Goal: Transaction & Acquisition: Purchase product/service

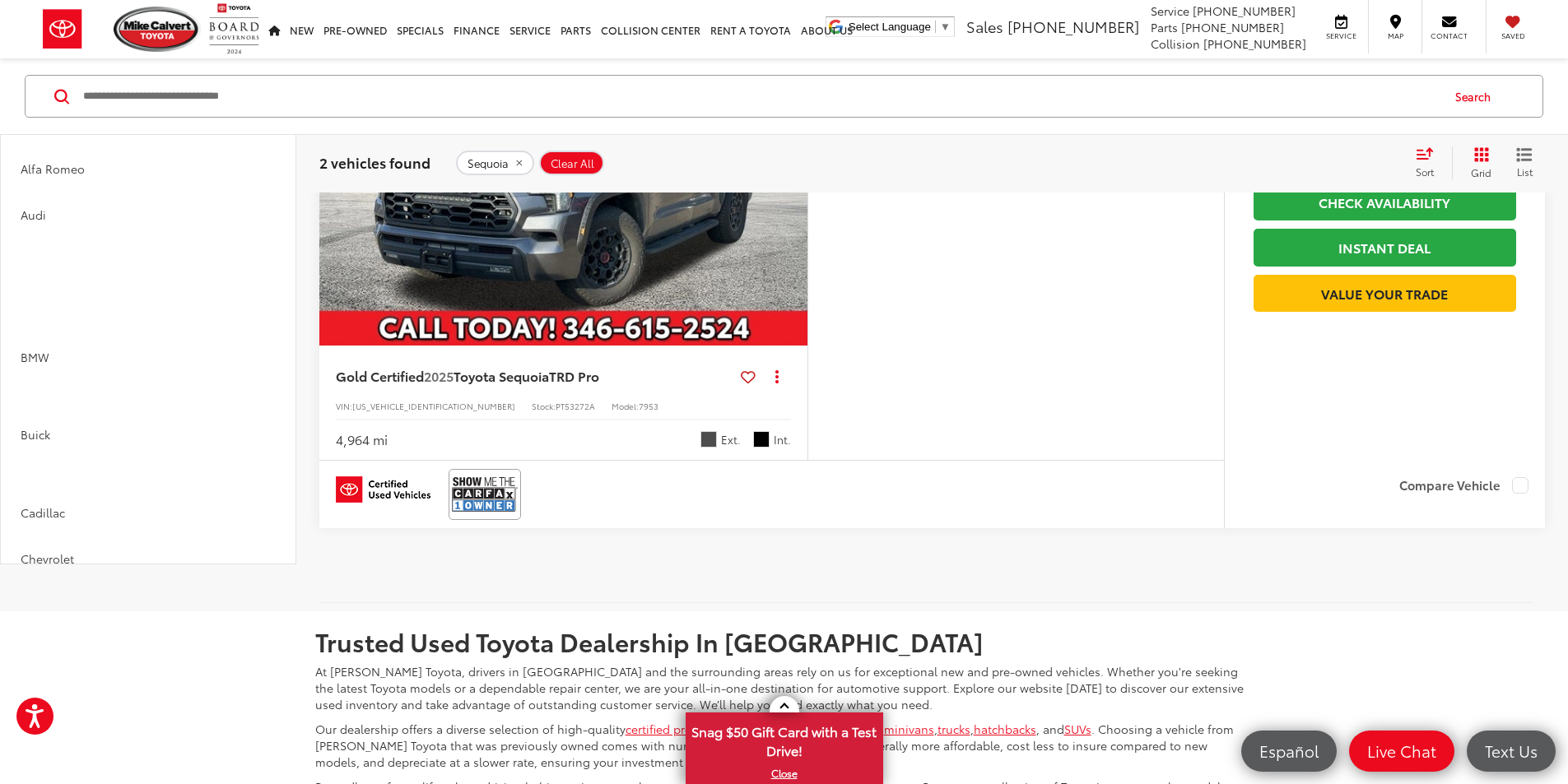
scroll to position [0, 2497]
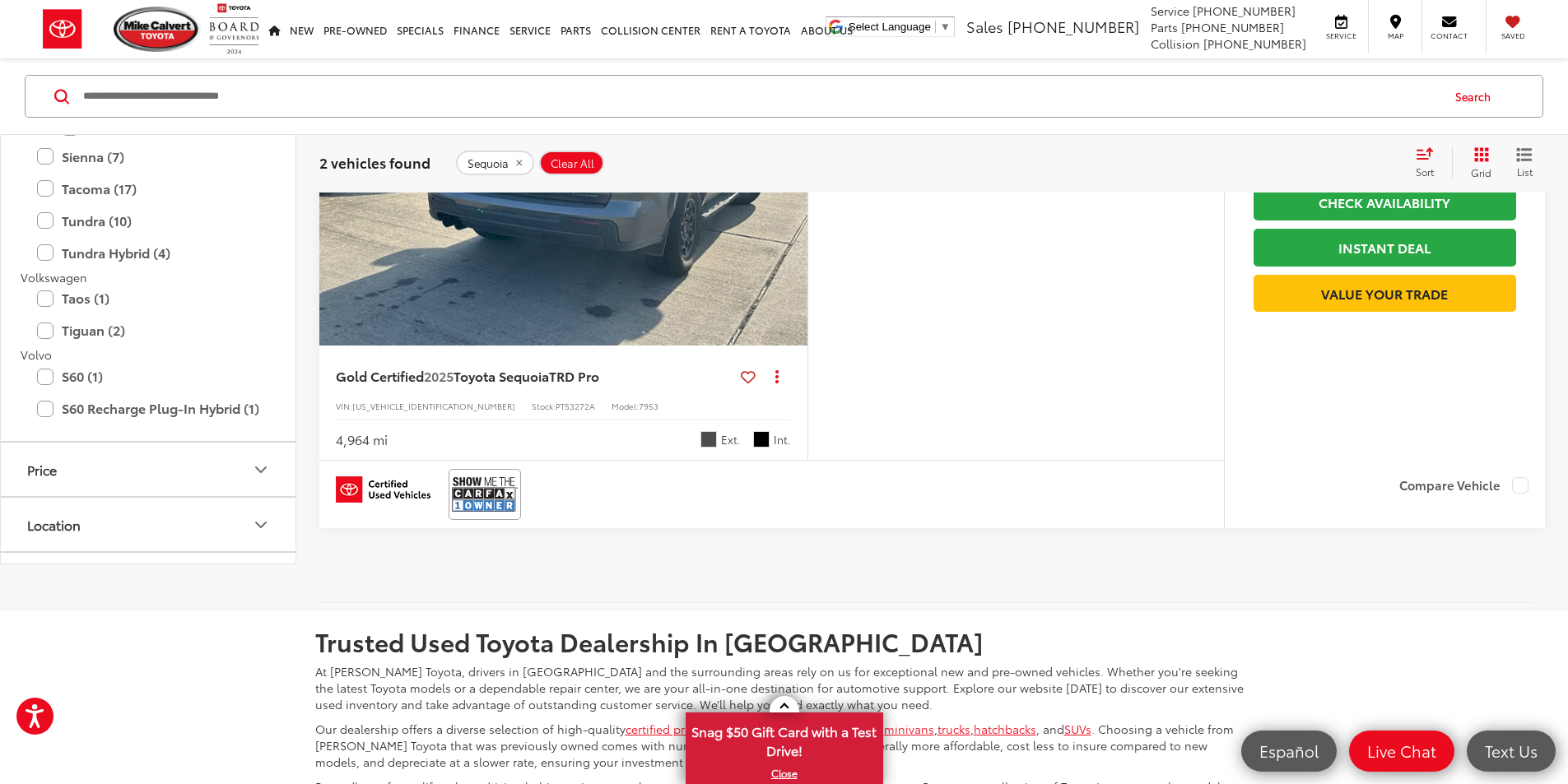
click at [503, 164] on span "Sequoia" at bounding box center [488, 163] width 41 height 13
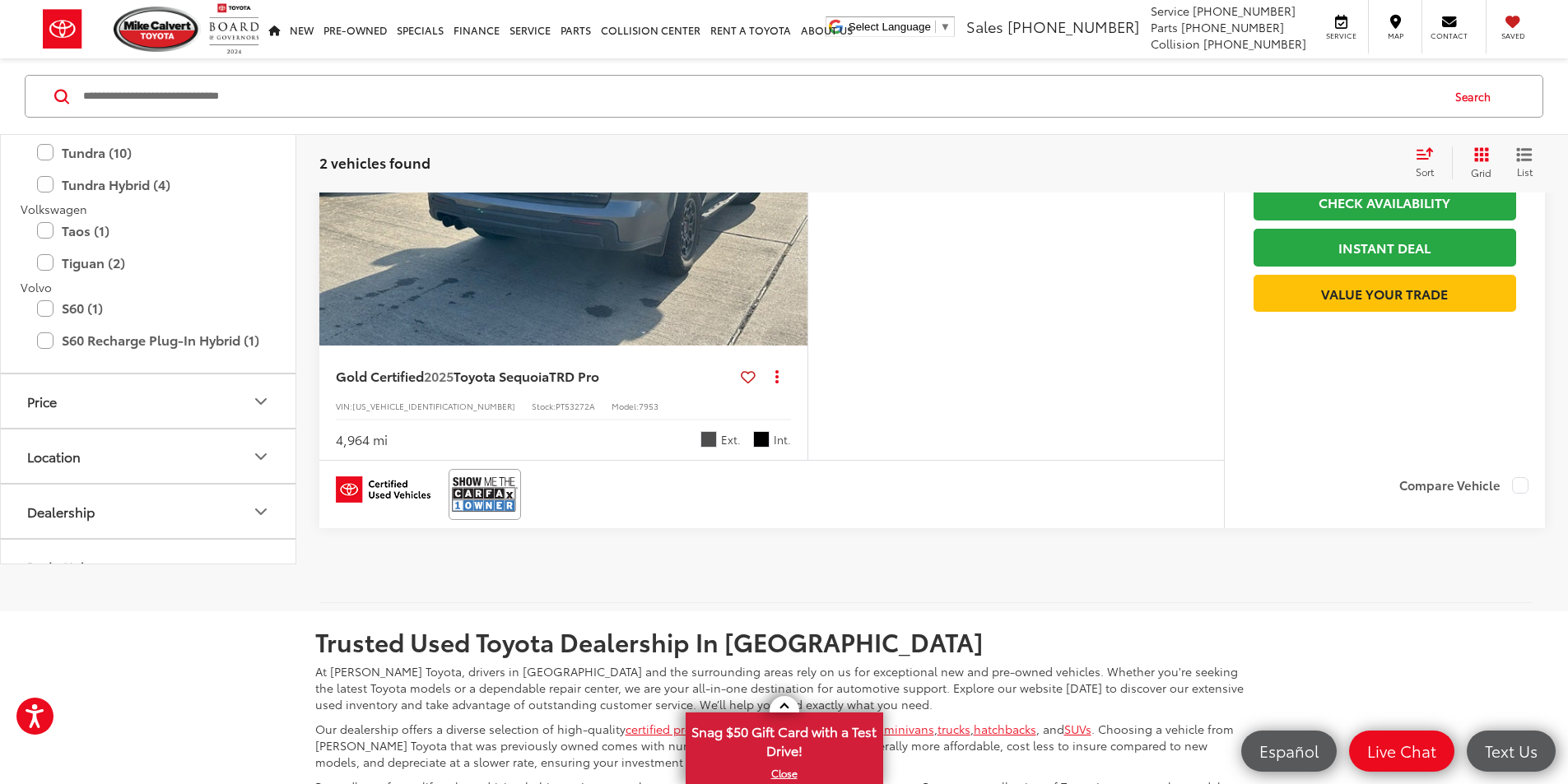
click at [401, 88] on input "Search by Make, Model, or Keyword" at bounding box center [761, 97] width 1358 height 40
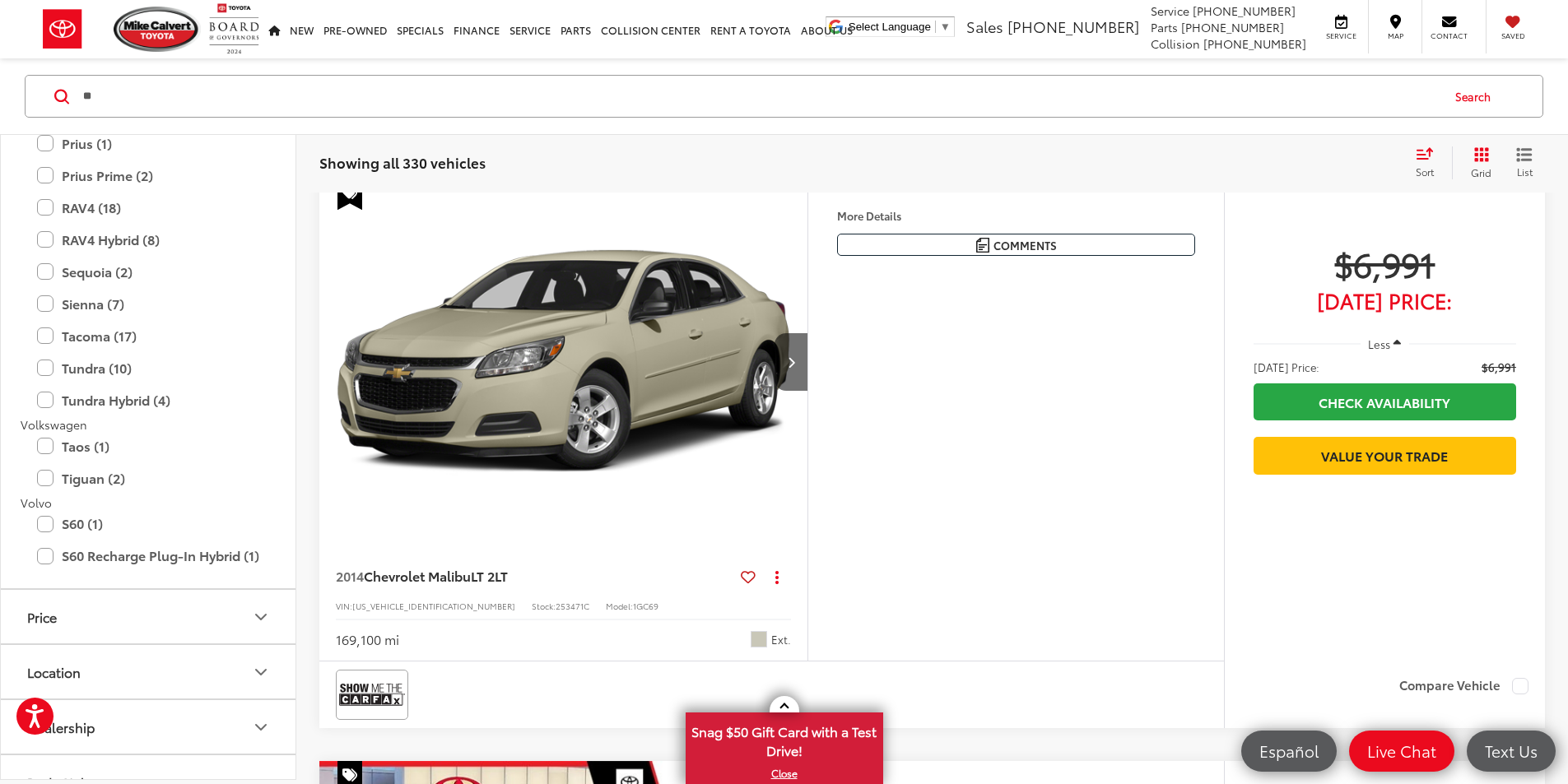
scroll to position [107, 0]
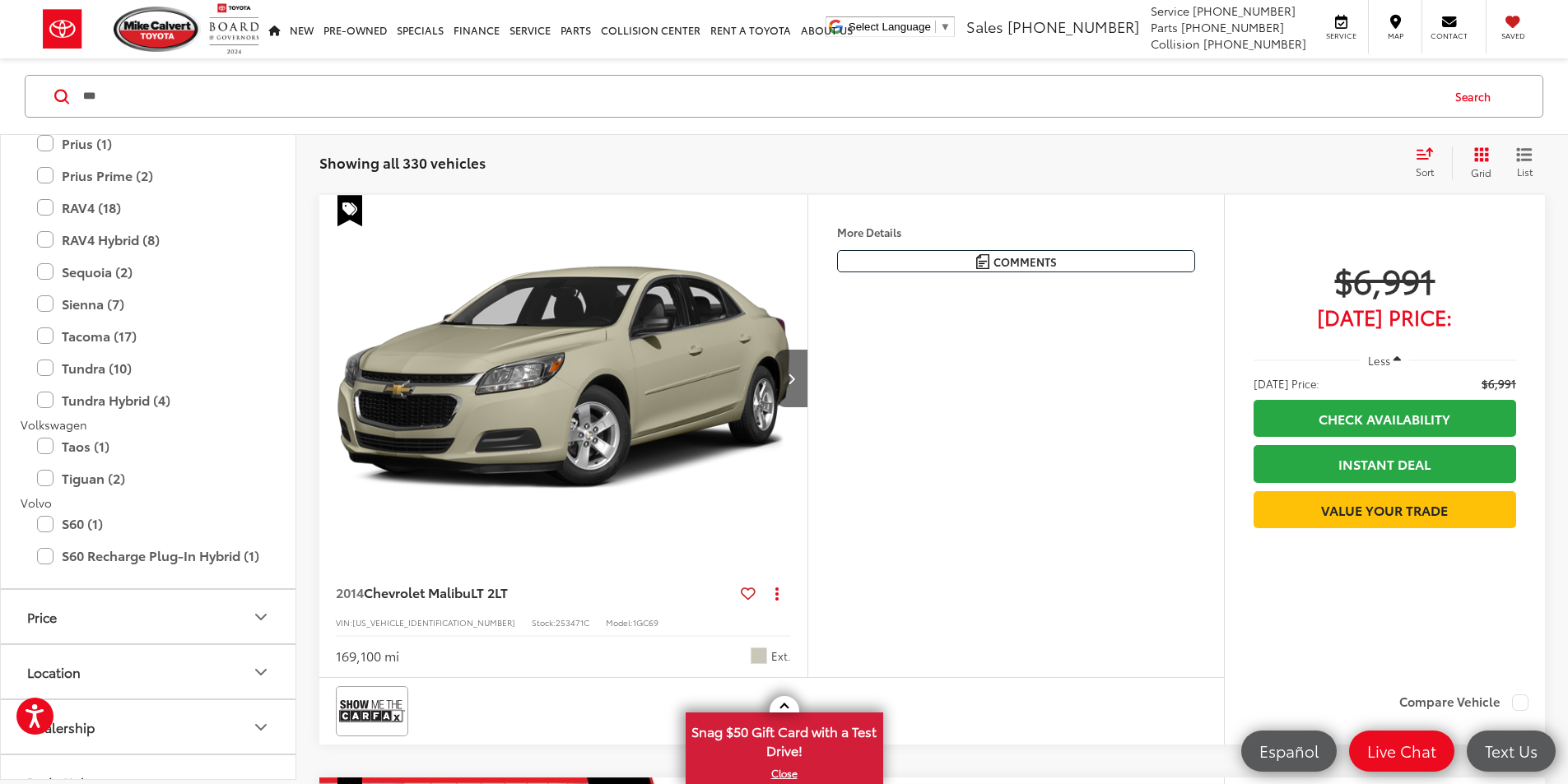
click at [444, 106] on input "***" at bounding box center [761, 97] width 1358 height 40
type input "******"
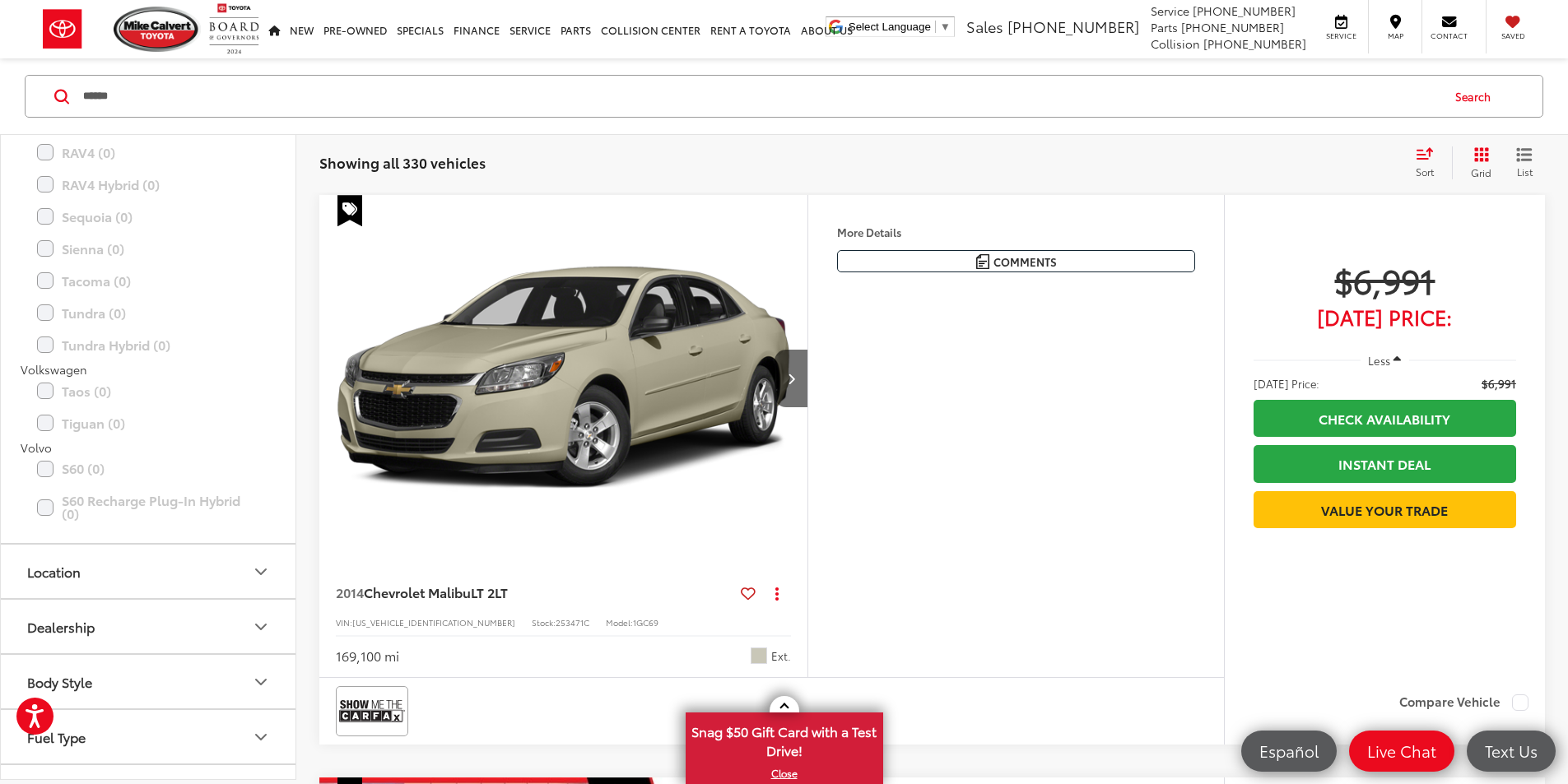
scroll to position [3699, 0]
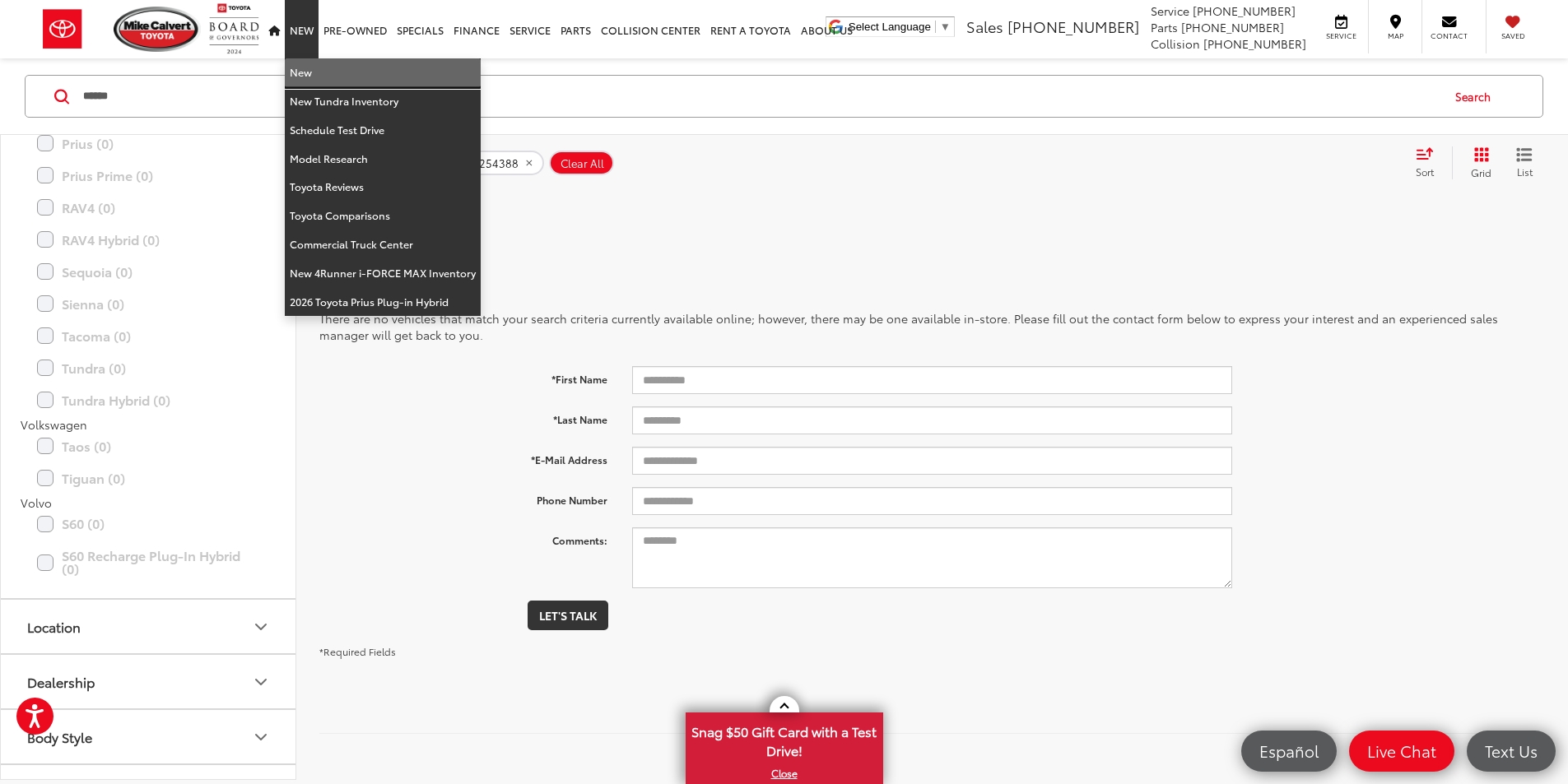
click at [313, 76] on link "New" at bounding box center [382, 73] width 196 height 29
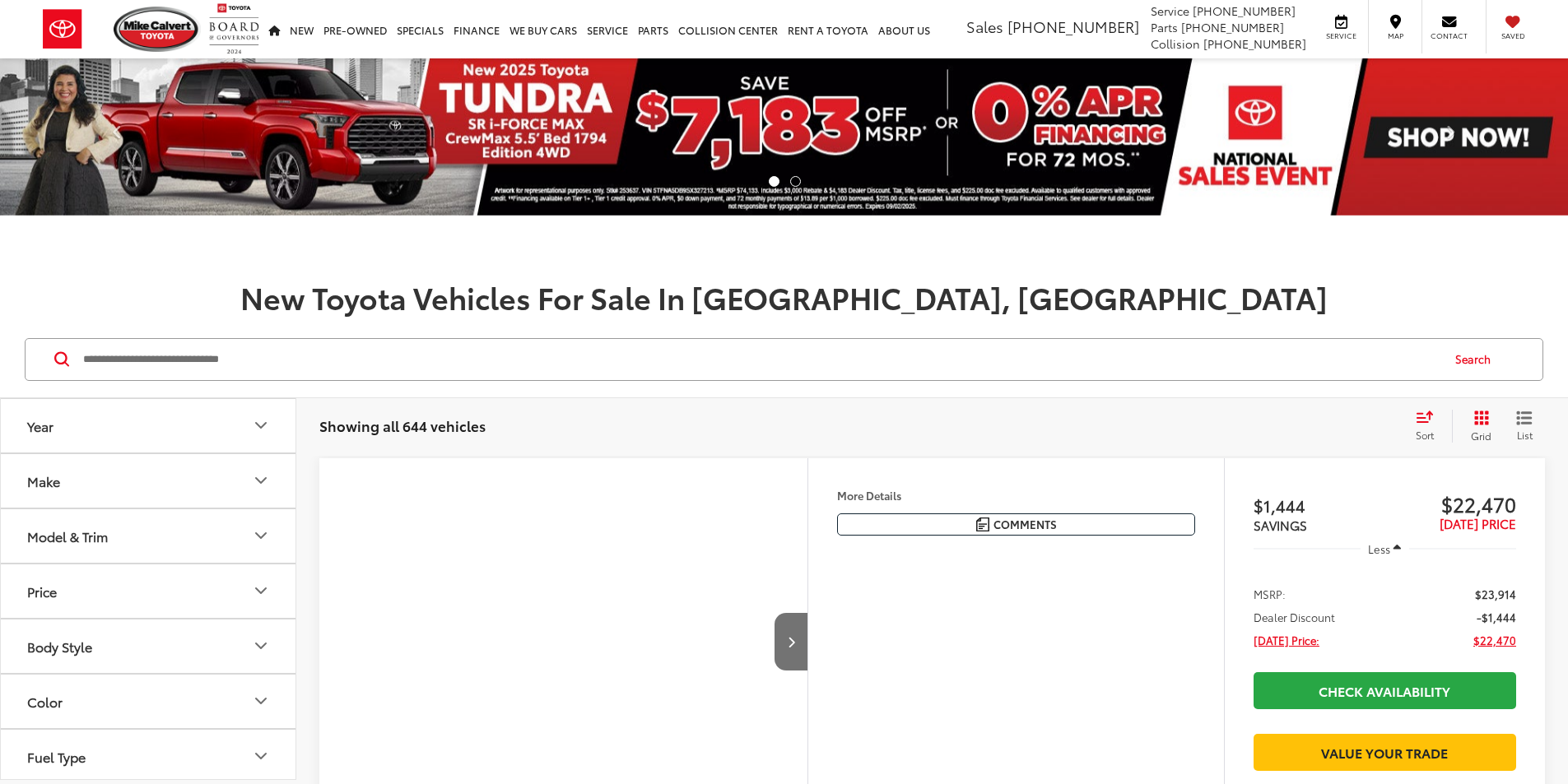
click at [352, 372] on input "Search by Make, Model, or Keyword" at bounding box center [761, 359] width 1358 height 40
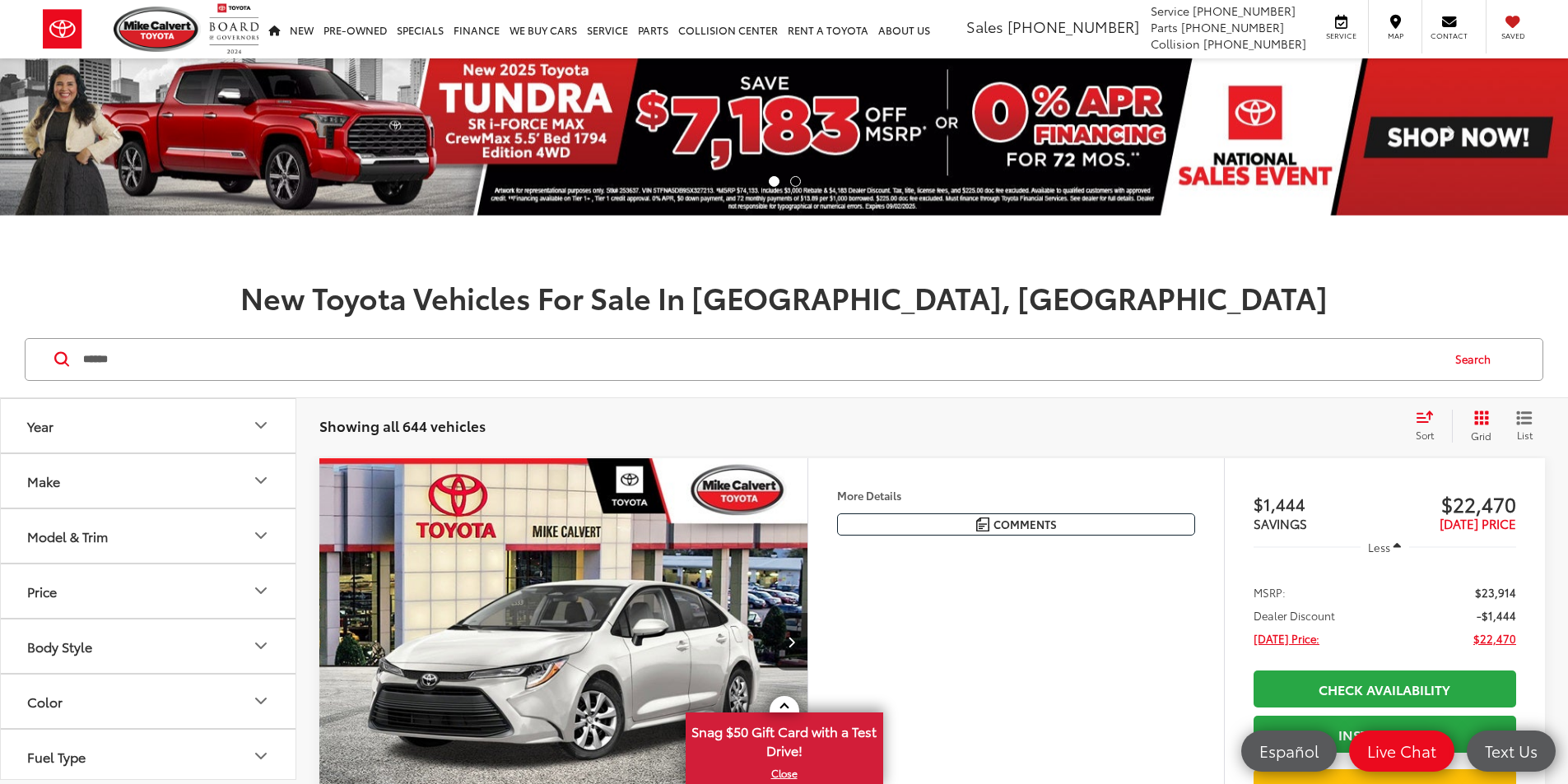
type input "******"
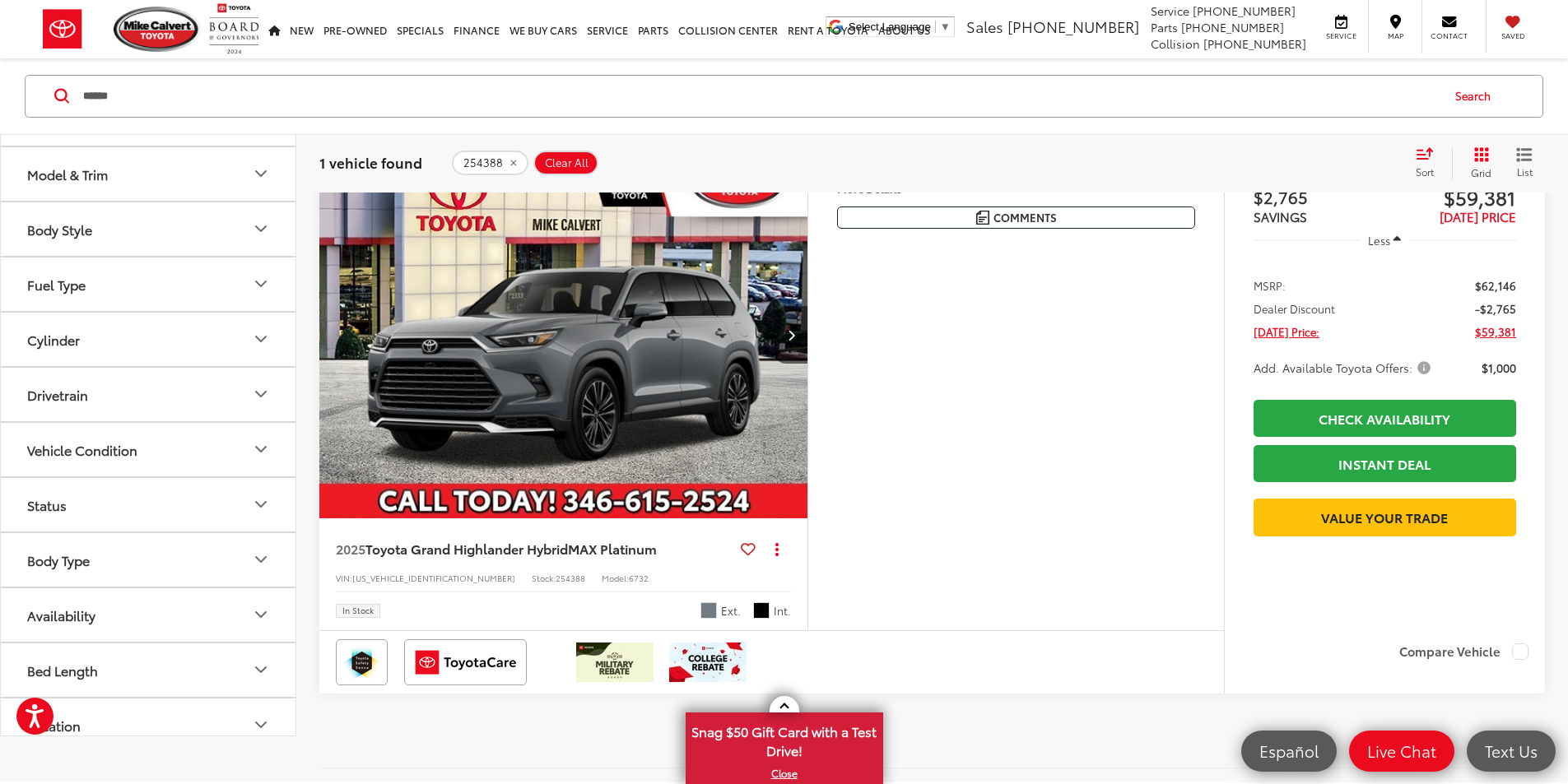
scroll to position [411, 0]
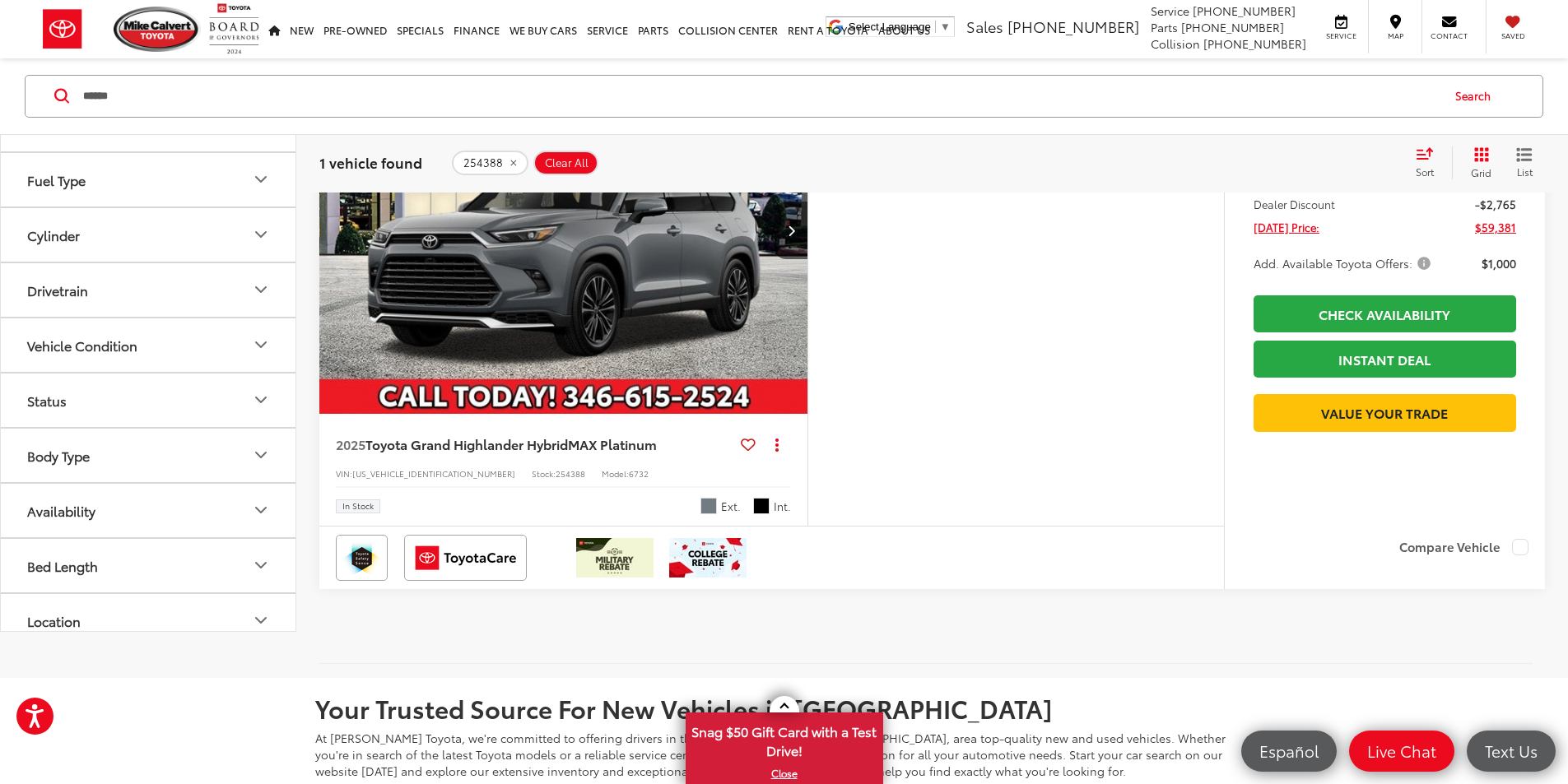
click at [742, 392] on img "2025 Toyota Grand Highlander Hybrid Hybrid MAX Platinum 0" at bounding box center [564, 230] width 491 height 368
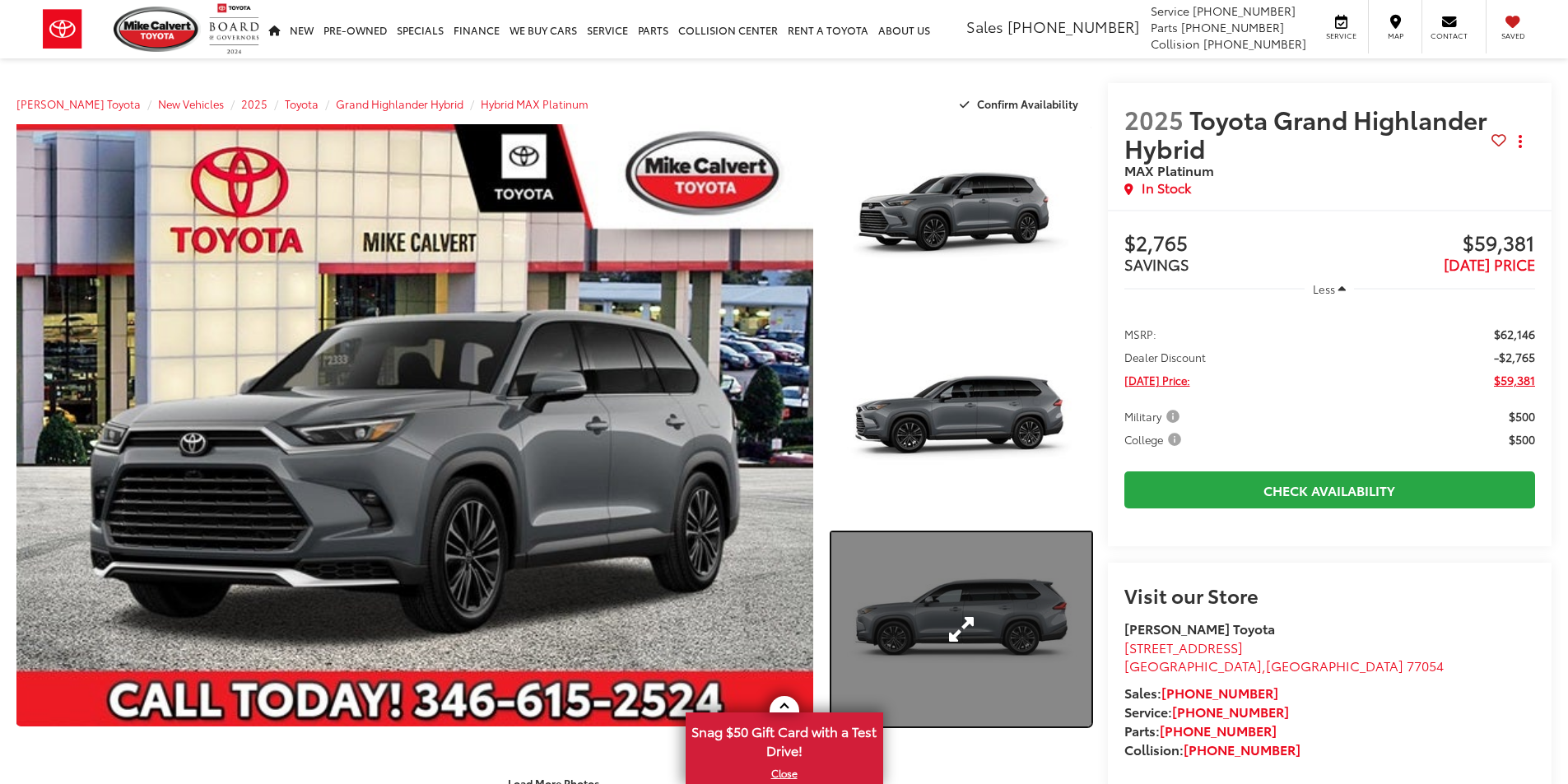
click at [946, 652] on link "Expand Photo 3" at bounding box center [961, 630] width 260 height 195
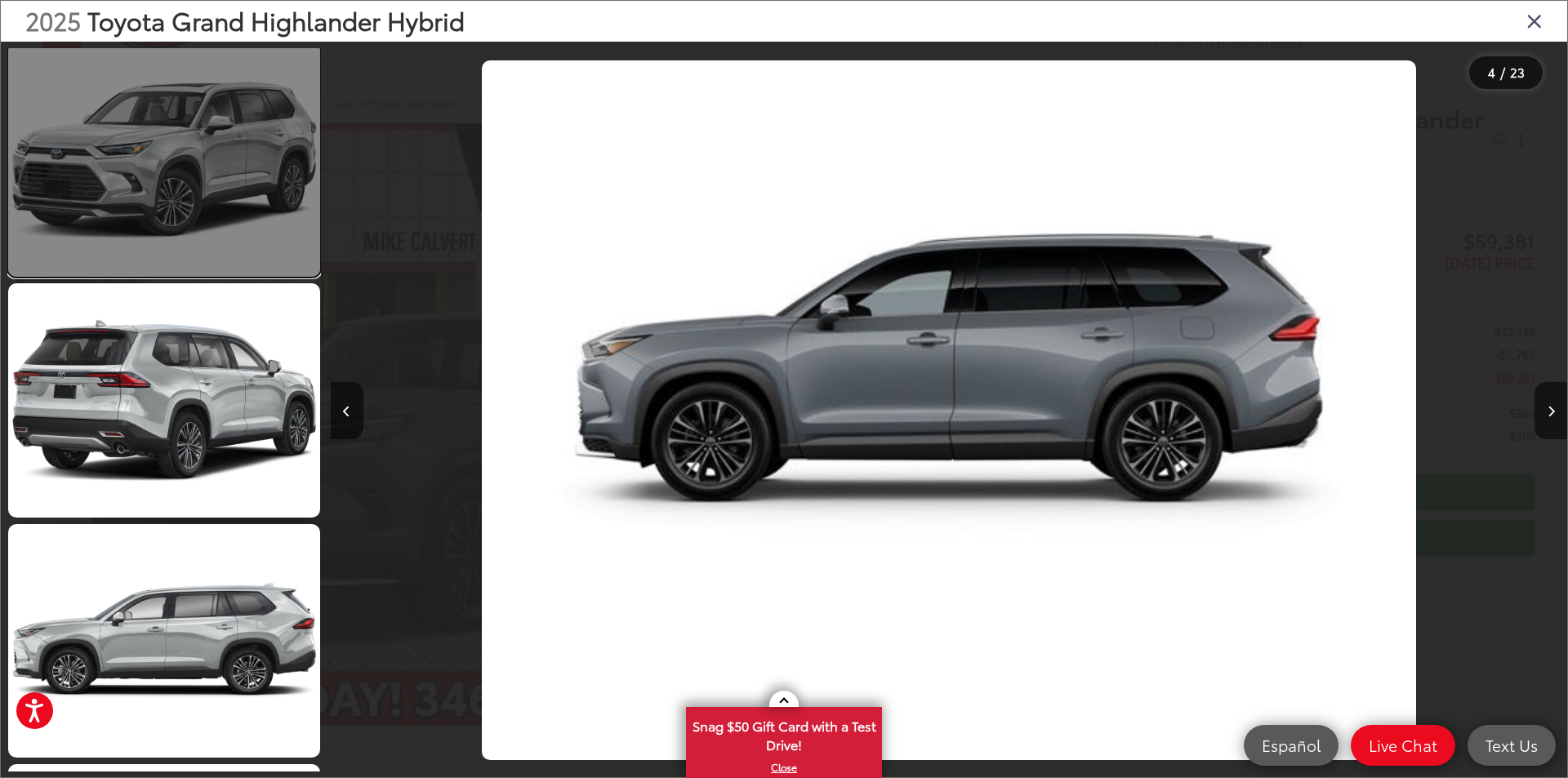
click at [231, 257] on link at bounding box center [164, 160] width 312 height 234
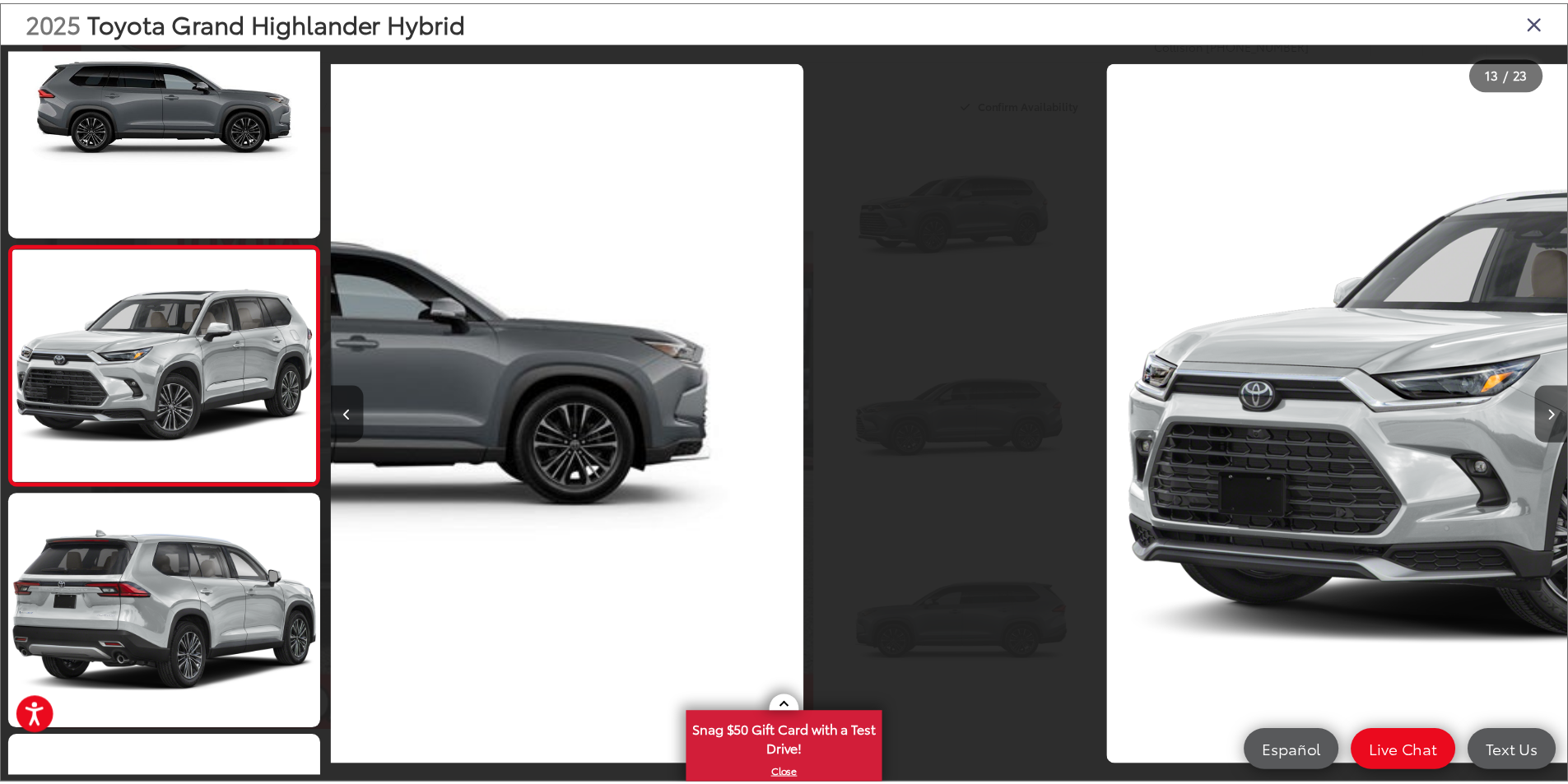
scroll to position [0, 14958]
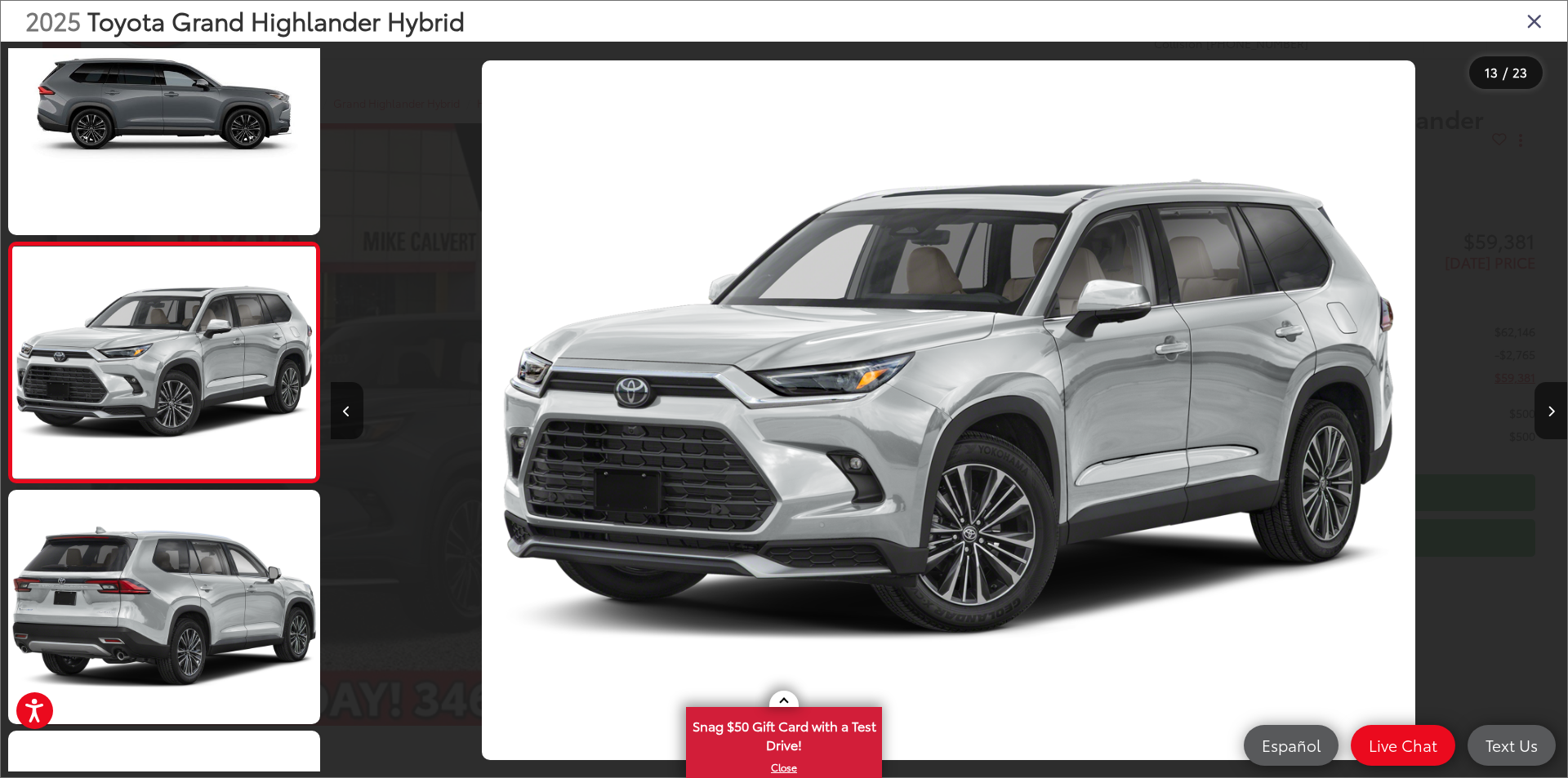
drag, startPoint x: 952, startPoint y: 361, endPoint x: 931, endPoint y: 348, distance: 24.7
drag, startPoint x: 1558, startPoint y: 20, endPoint x: 1534, endPoint y: 21, distance: 24.0
click at [1551, 20] on div "2025 Toyota Grand Highlander Hybrid" at bounding box center [784, 21] width 1566 height 41
click at [1534, 21] on icon "Close gallery" at bounding box center [1534, 20] width 16 height 21
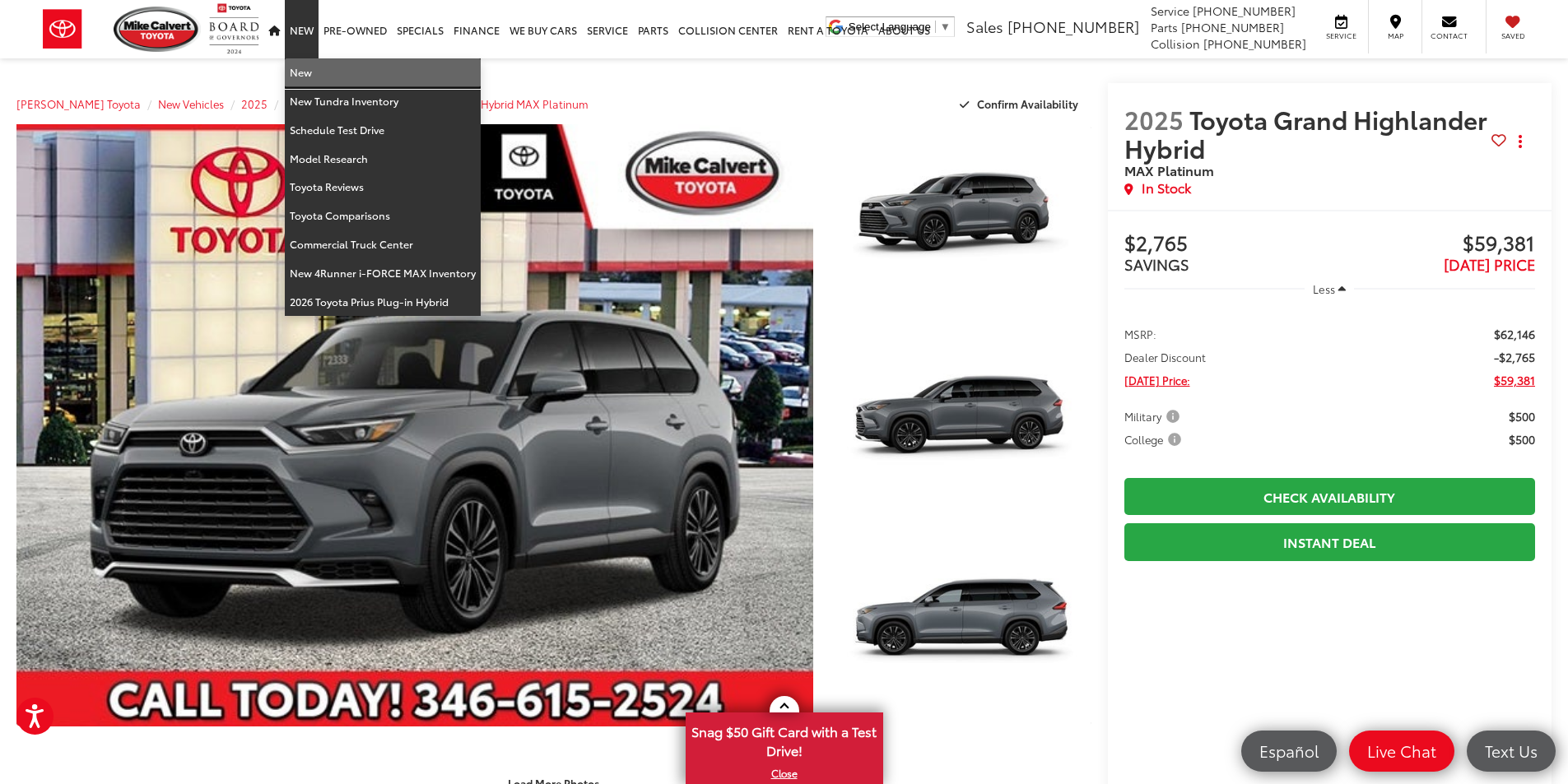
click at [313, 71] on link "New" at bounding box center [382, 73] width 196 height 29
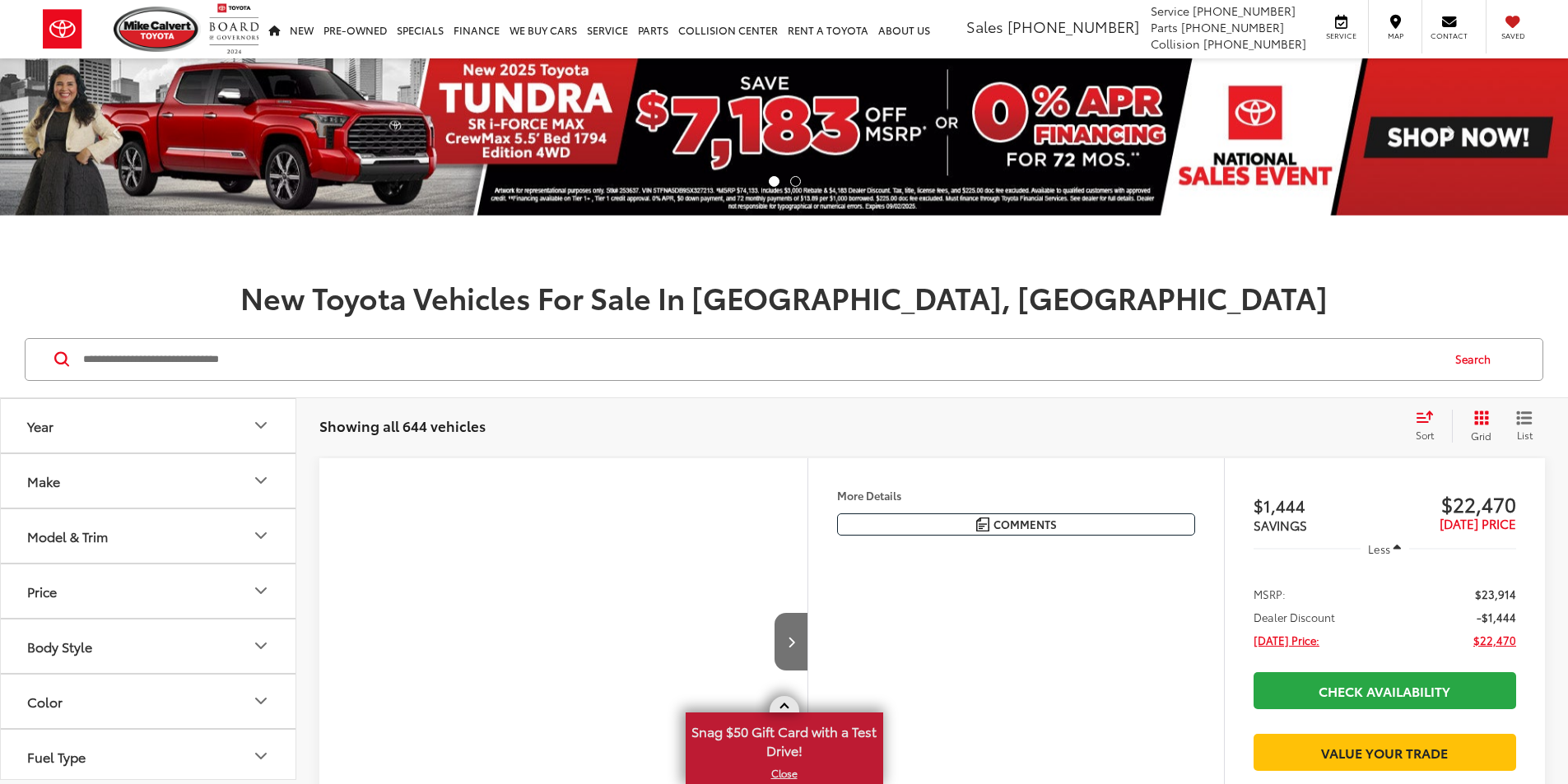
click at [779, 783] on div "X Snag $50 Gift Card with a Test Drive!" at bounding box center [784, 748] width 197 height 72
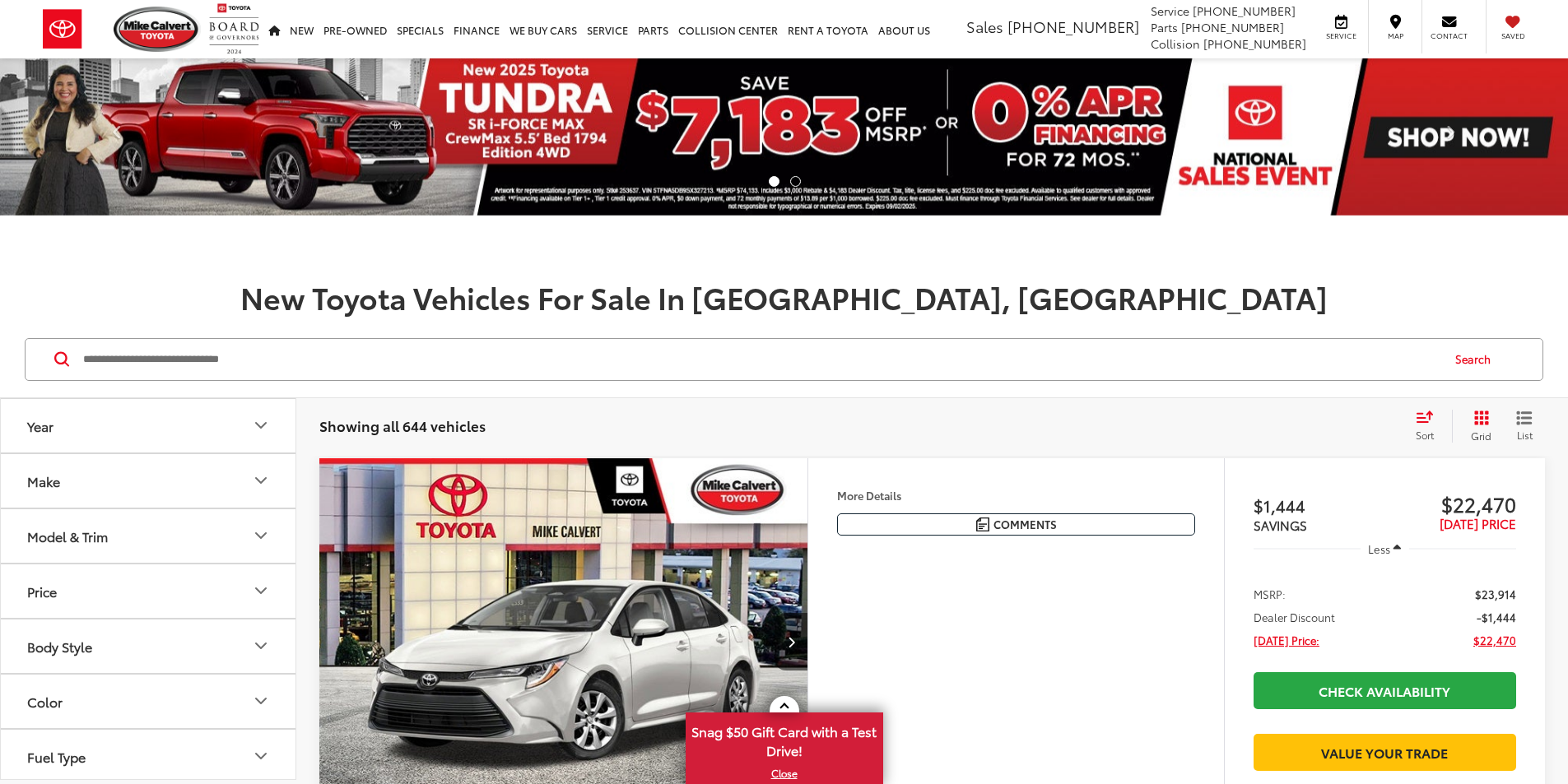
click at [555, 340] on input "Search by Make, Model, or Keyword" at bounding box center [761, 359] width 1358 height 40
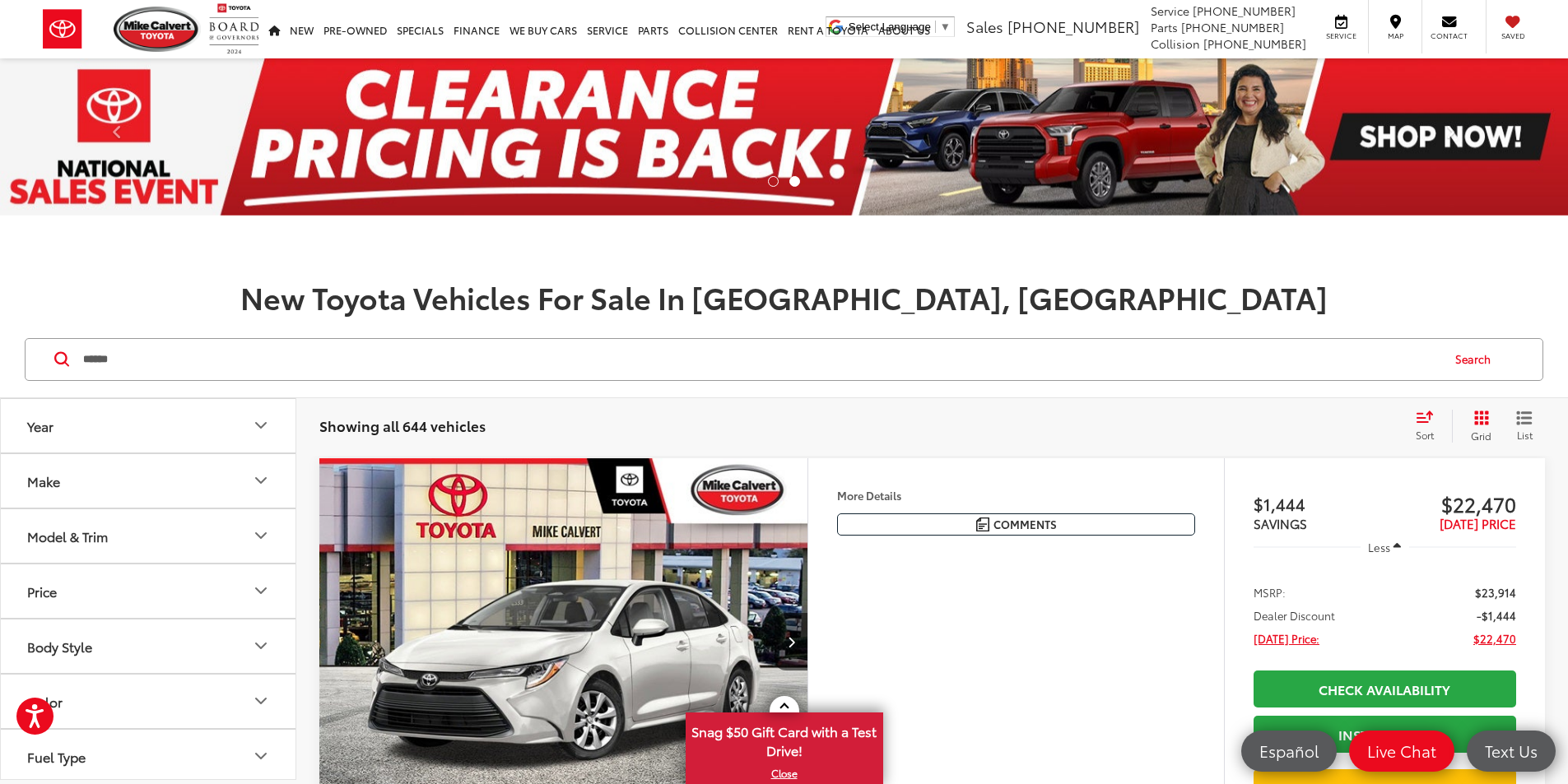
type input "******"
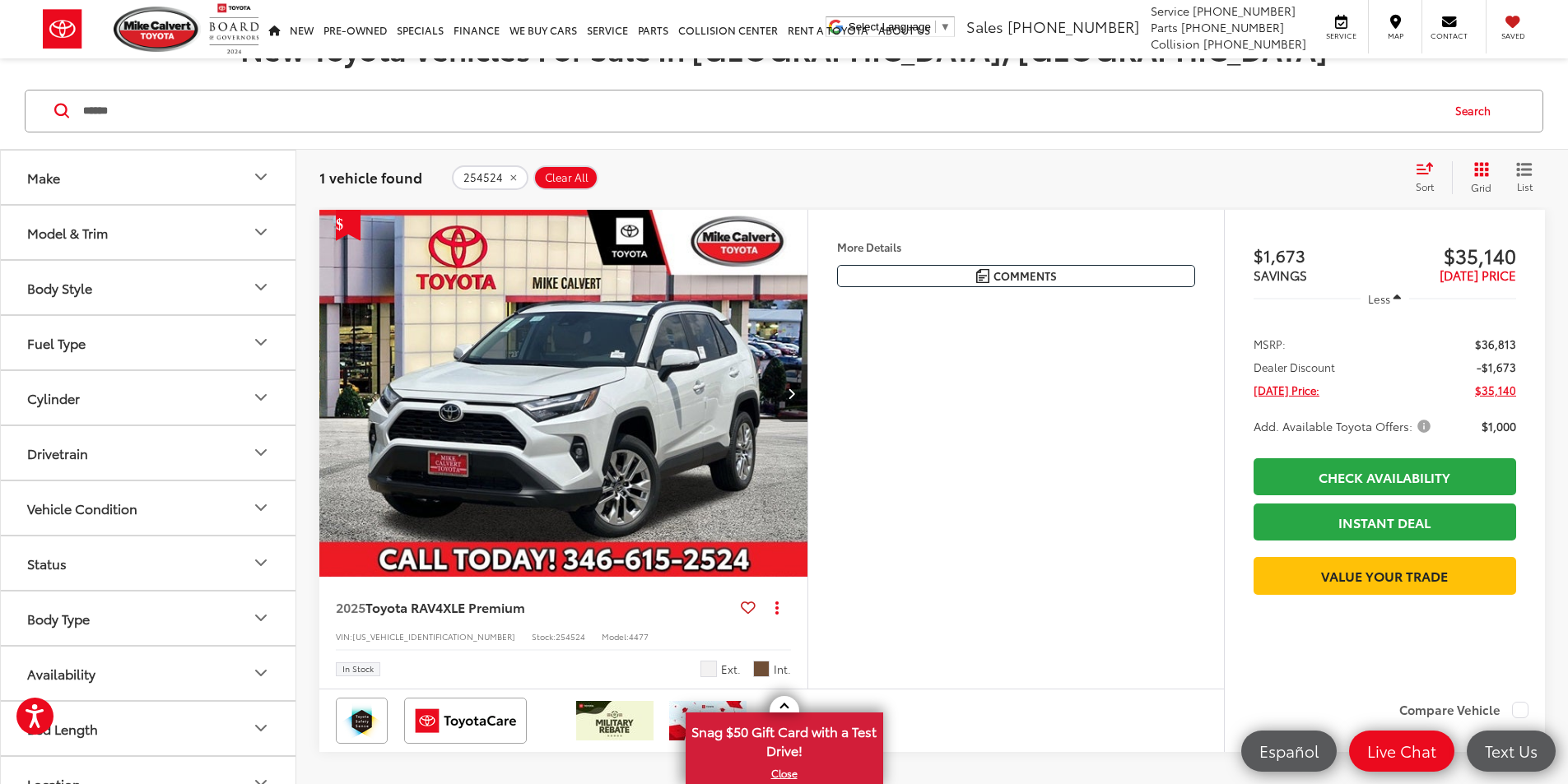
scroll to position [247, 0]
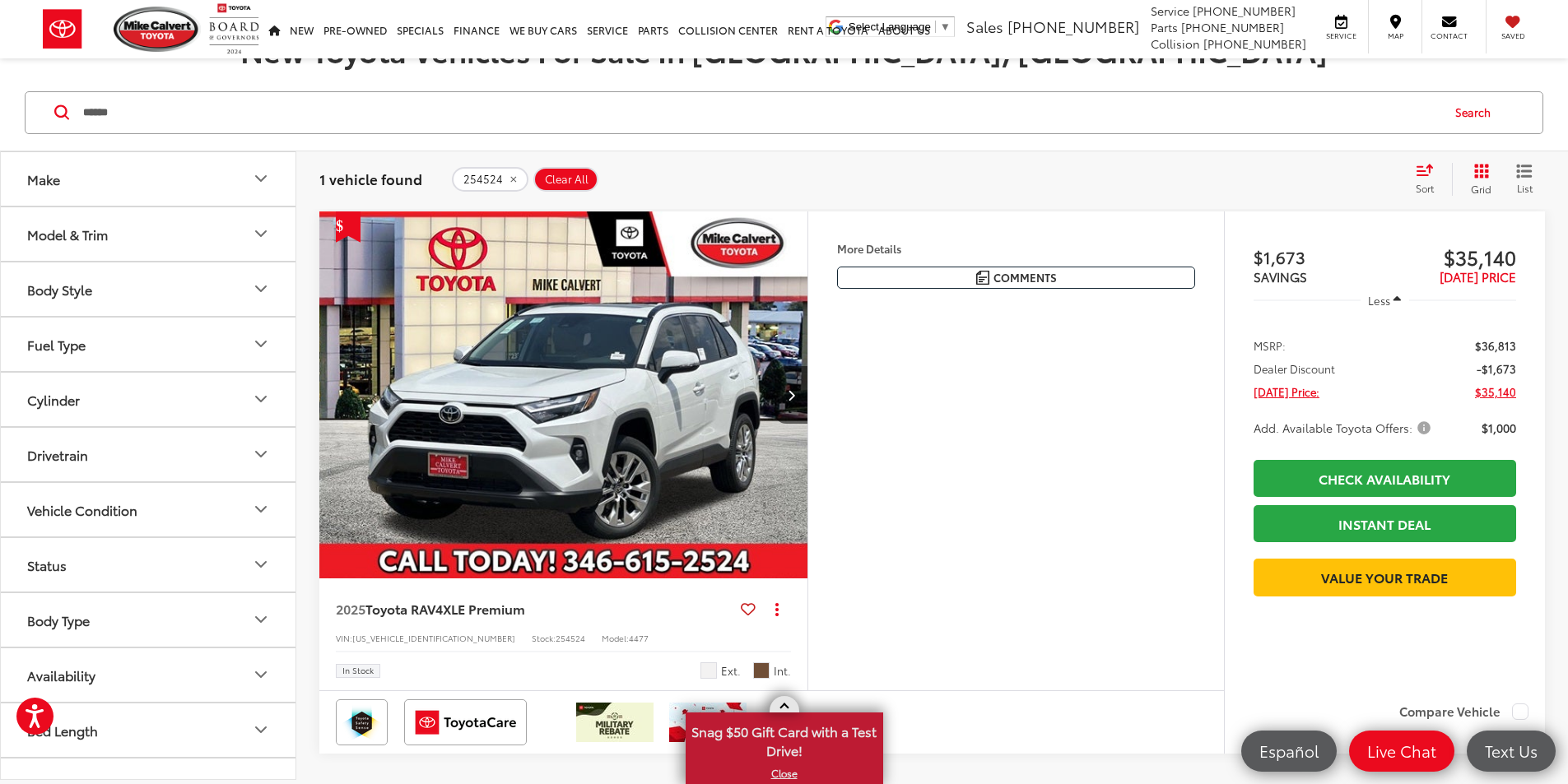
click at [782, 783] on div "X Snag $50 Gift Card with a Test Drive!" at bounding box center [784, 748] width 197 height 72
click at [783, 777] on link "X" at bounding box center [784, 774] width 194 height 18
